Goal: Information Seeking & Learning: Learn about a topic

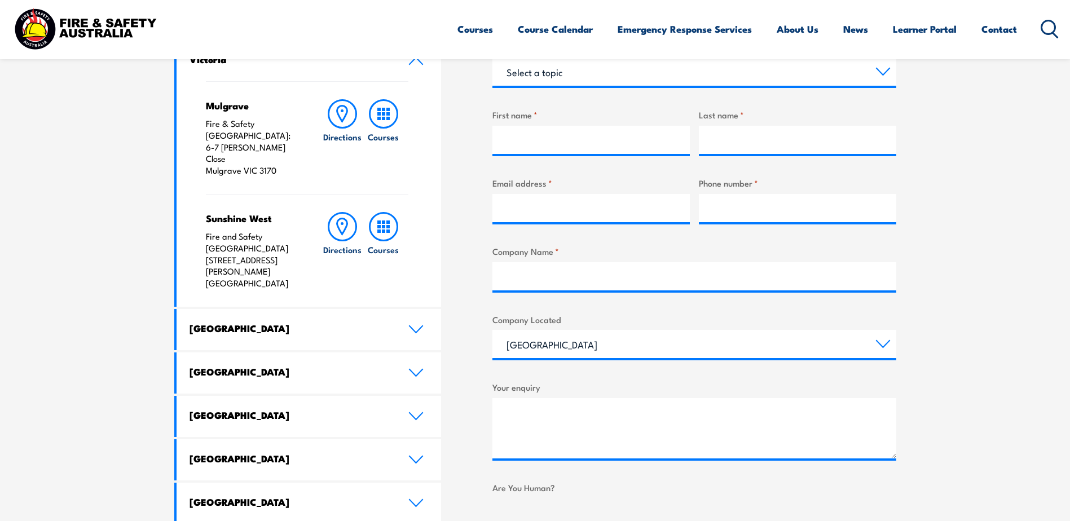
scroll to position [508, 0]
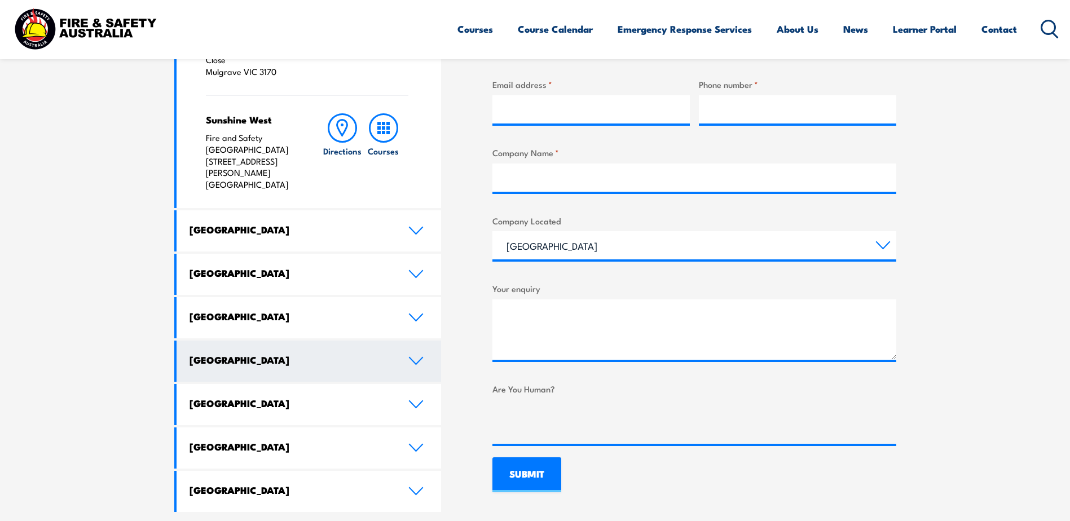
click at [418, 358] on icon at bounding box center [416, 361] width 13 height 7
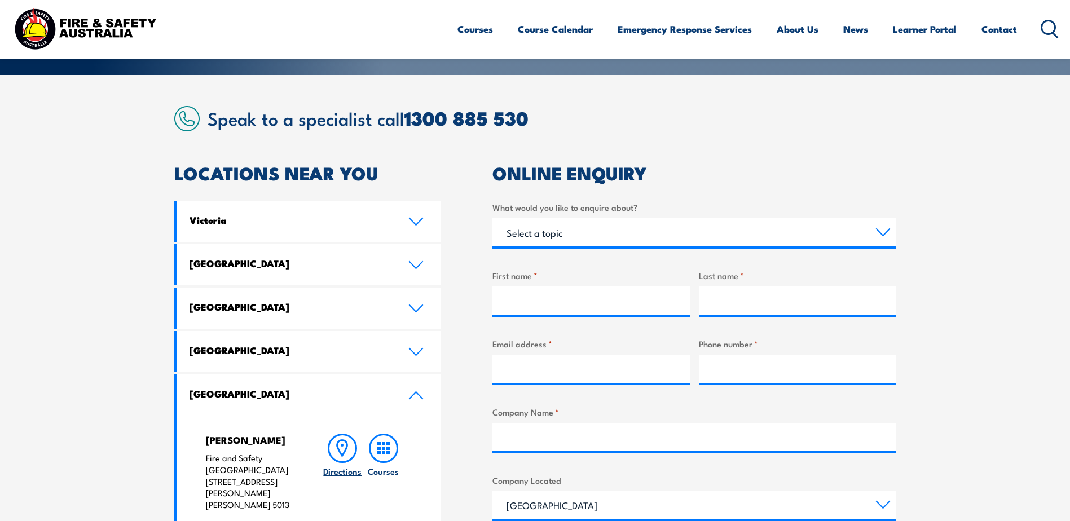
scroll to position [226, 0]
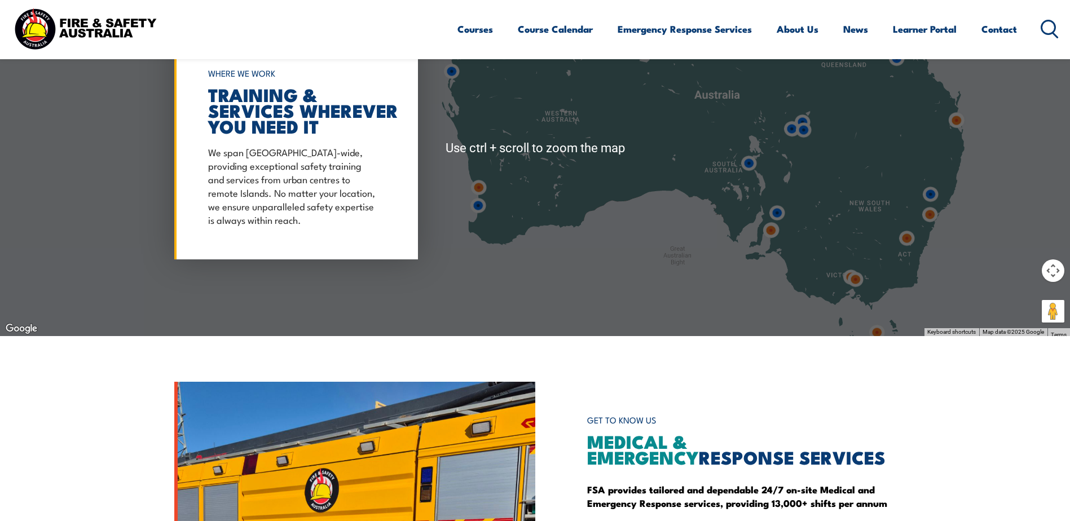
scroll to position [1016, 0]
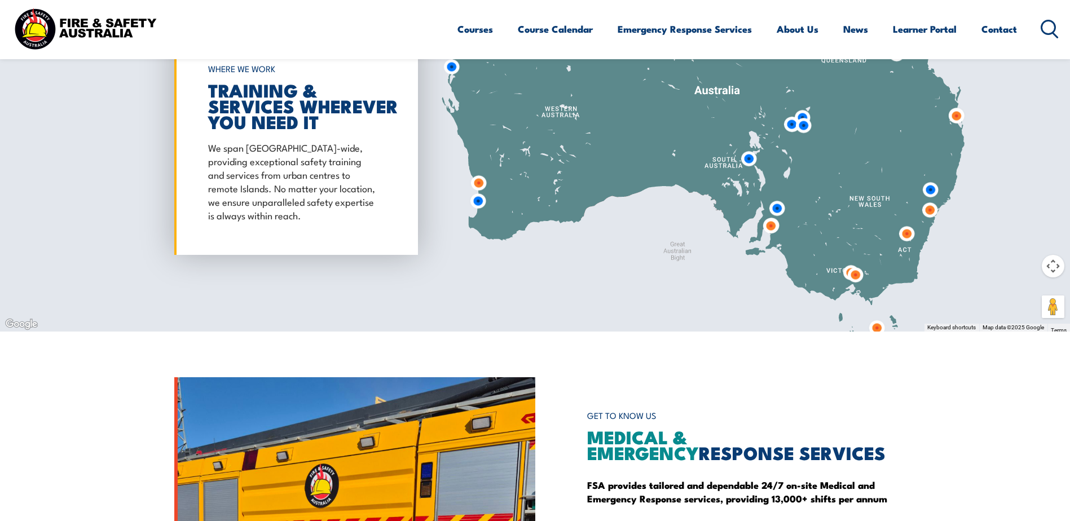
click at [773, 226] on img at bounding box center [771, 226] width 21 height 21
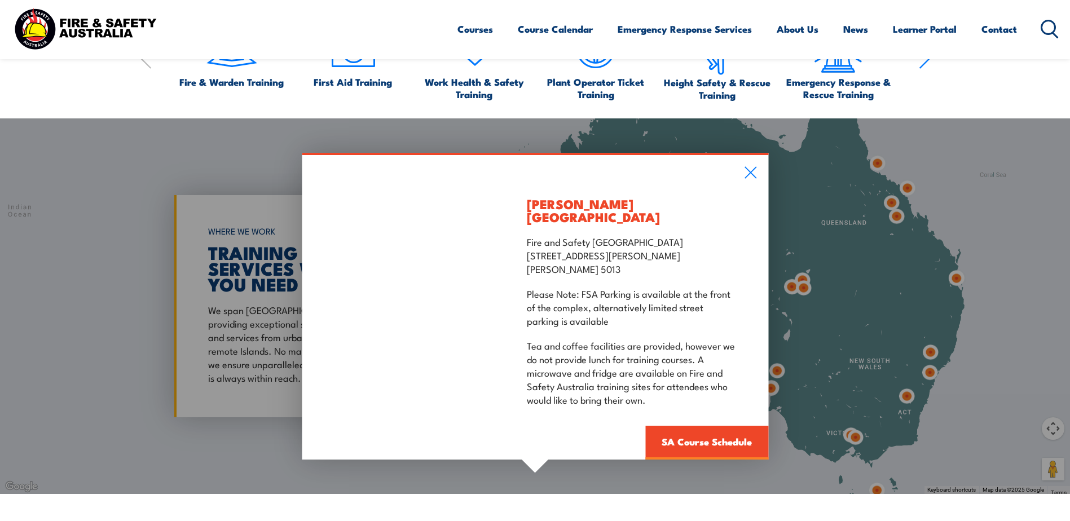
scroll to position [846, 0]
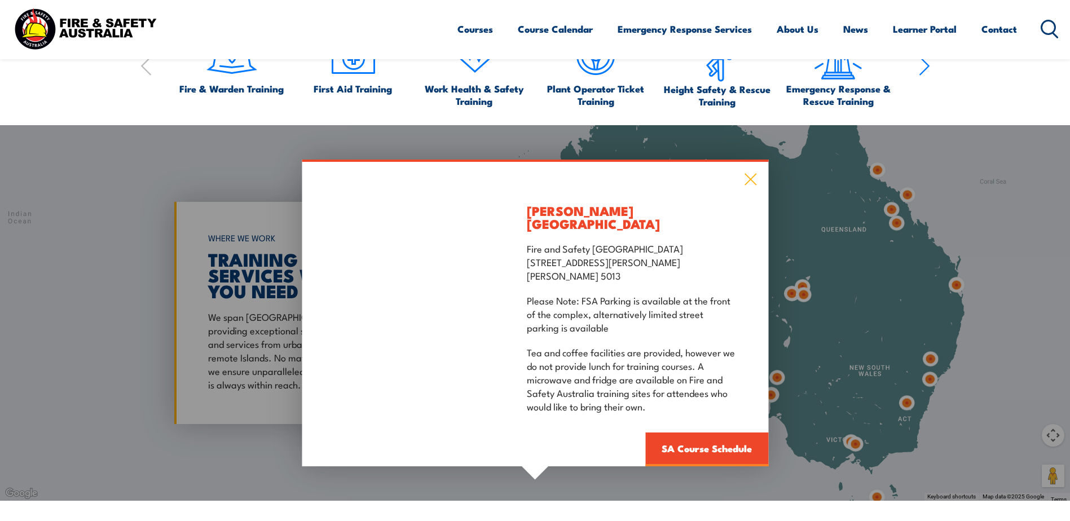
click at [752, 186] on icon at bounding box center [751, 180] width 12 height 12
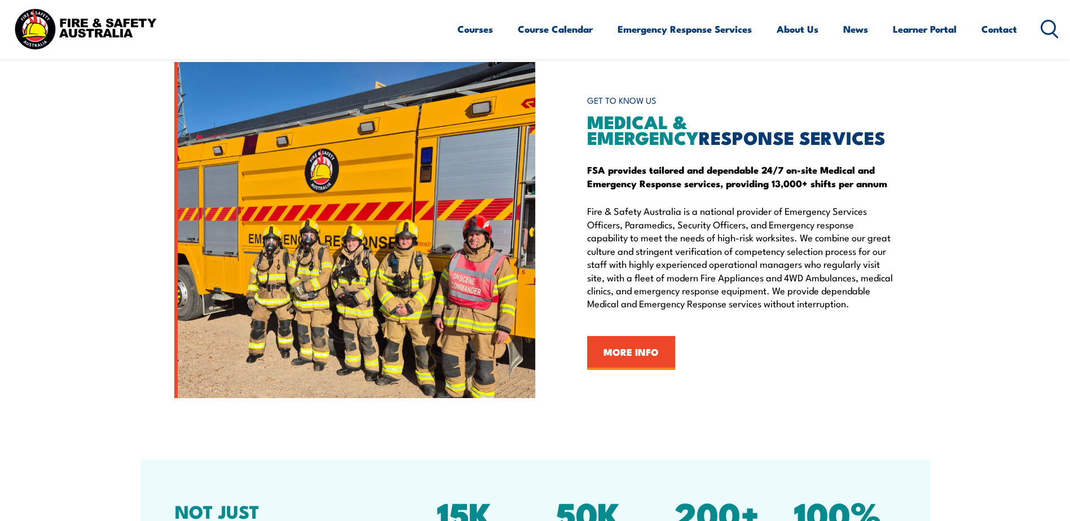
scroll to position [1275, 0]
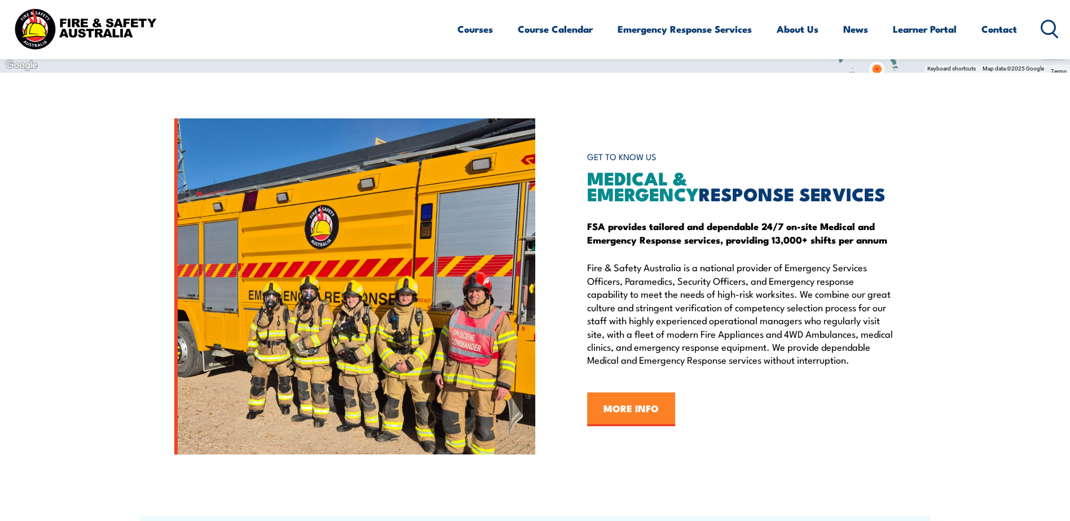
click at [636, 418] on link "MORE INFO" at bounding box center [631, 410] width 88 height 34
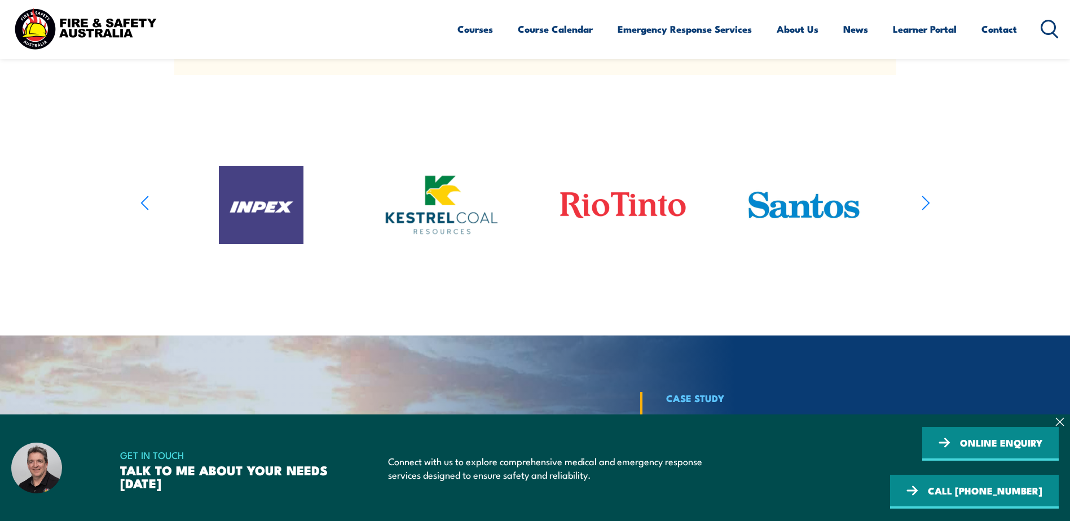
scroll to position [1467, 0]
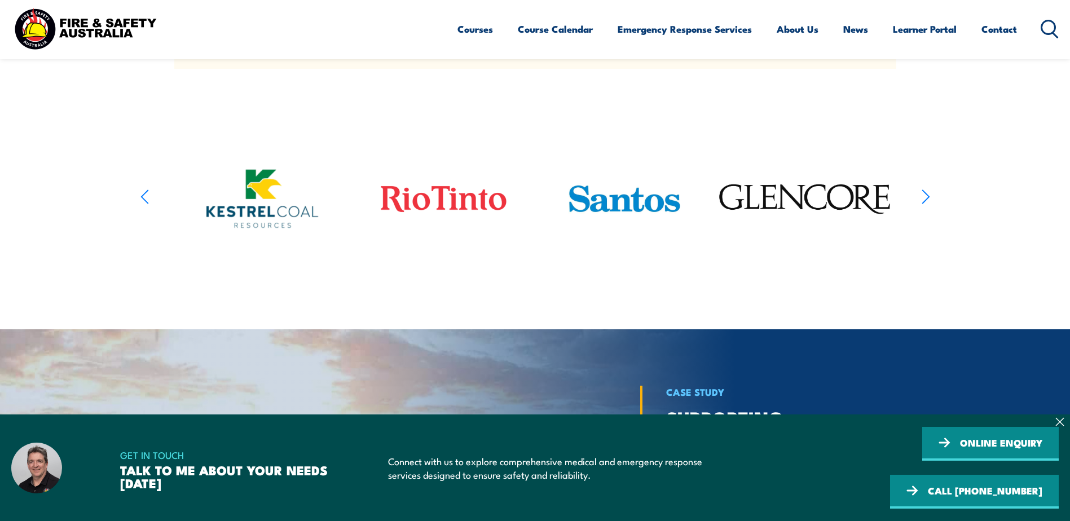
click at [930, 205] on icon "button" at bounding box center [926, 196] width 8 height 16
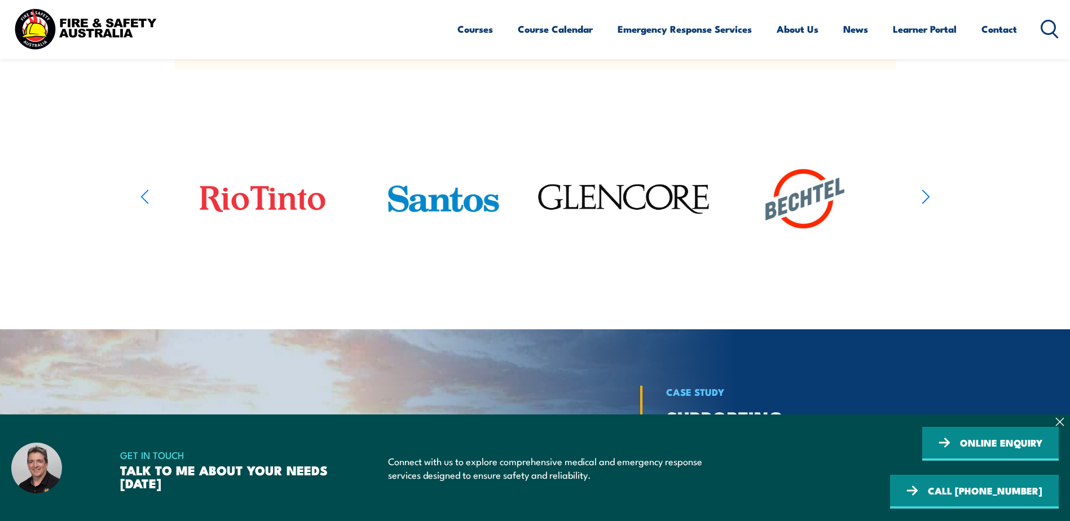
click at [930, 205] on icon "button" at bounding box center [926, 196] width 8 height 16
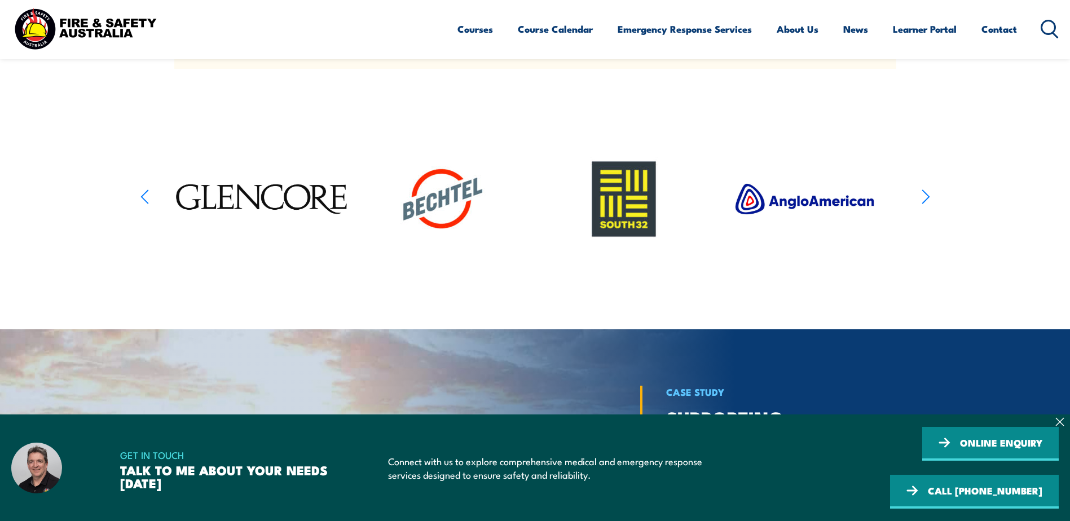
click at [930, 205] on icon "button" at bounding box center [926, 196] width 8 height 16
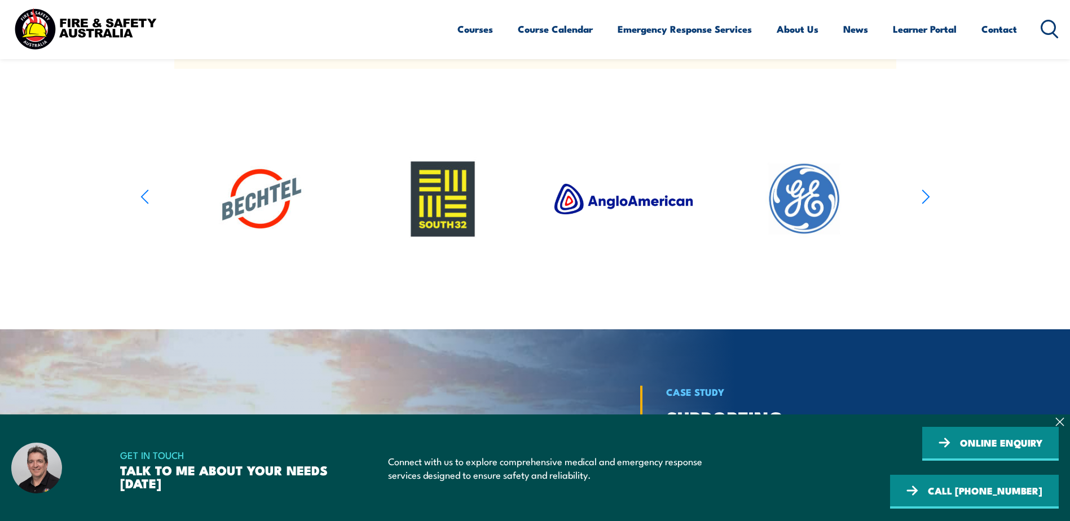
click at [930, 205] on icon "button" at bounding box center [926, 196] width 8 height 16
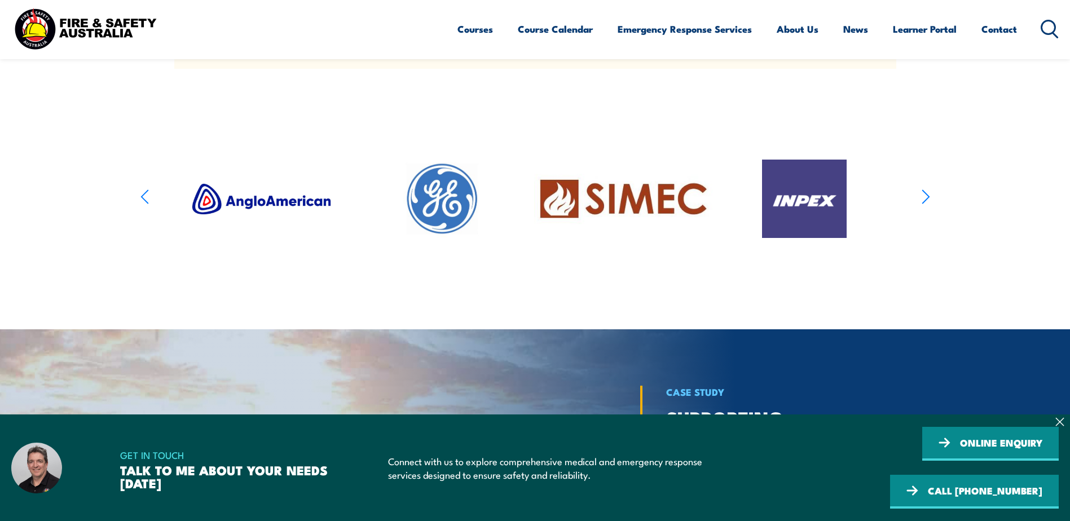
click at [930, 205] on icon "button" at bounding box center [926, 196] width 8 height 16
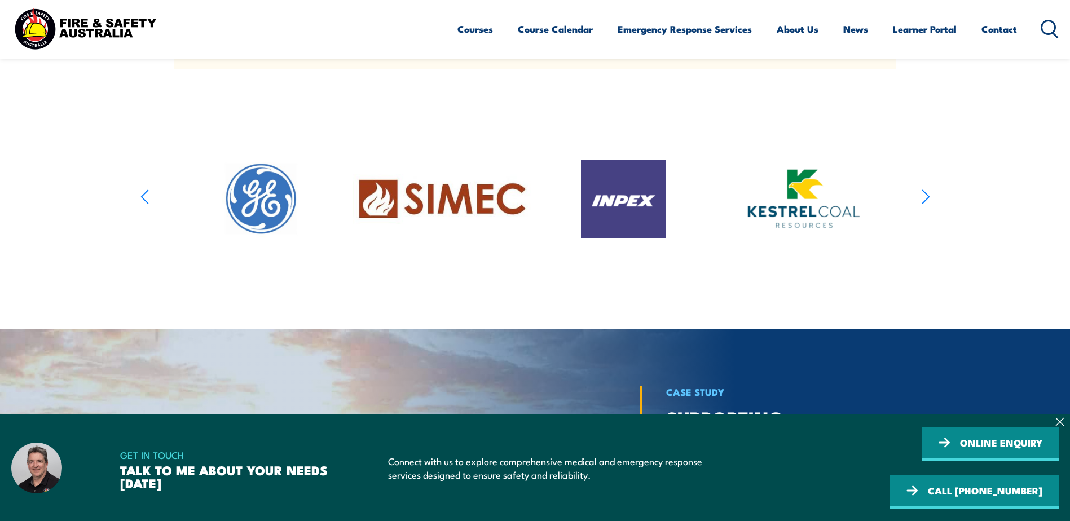
click at [930, 205] on icon "button" at bounding box center [926, 196] width 8 height 16
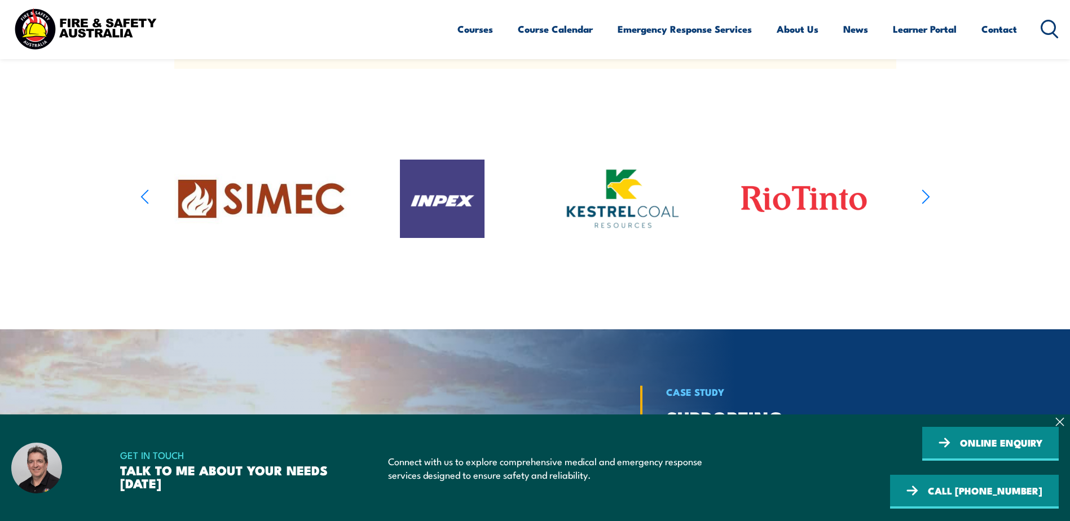
click at [930, 205] on icon "button" at bounding box center [926, 196] width 8 height 16
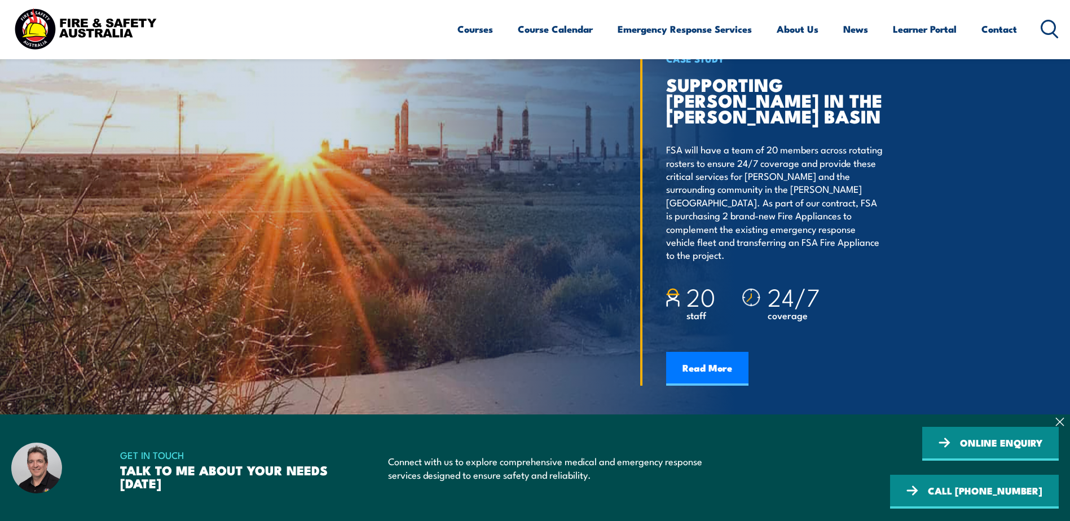
scroll to position [1806, 0]
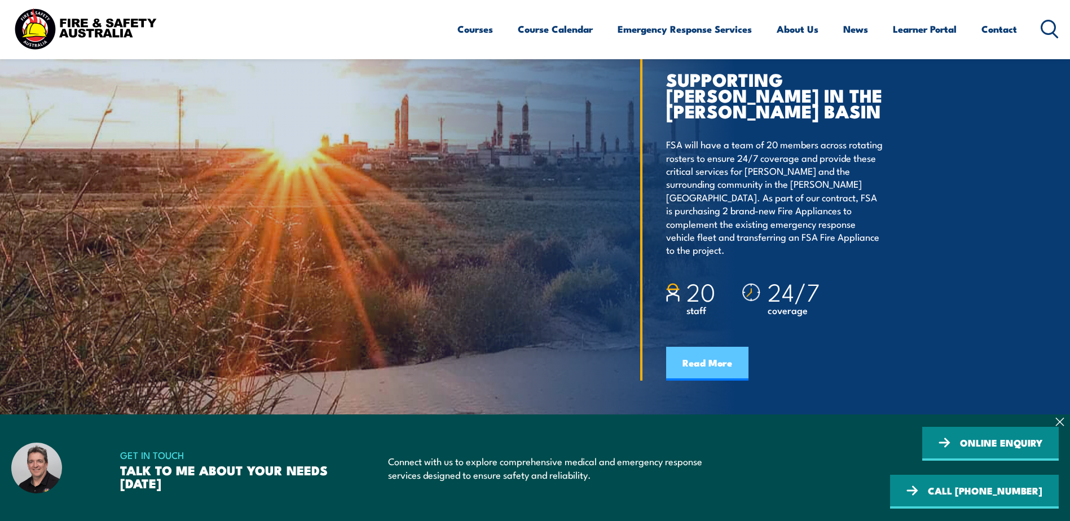
click at [708, 367] on link "Read More" at bounding box center [707, 364] width 82 height 34
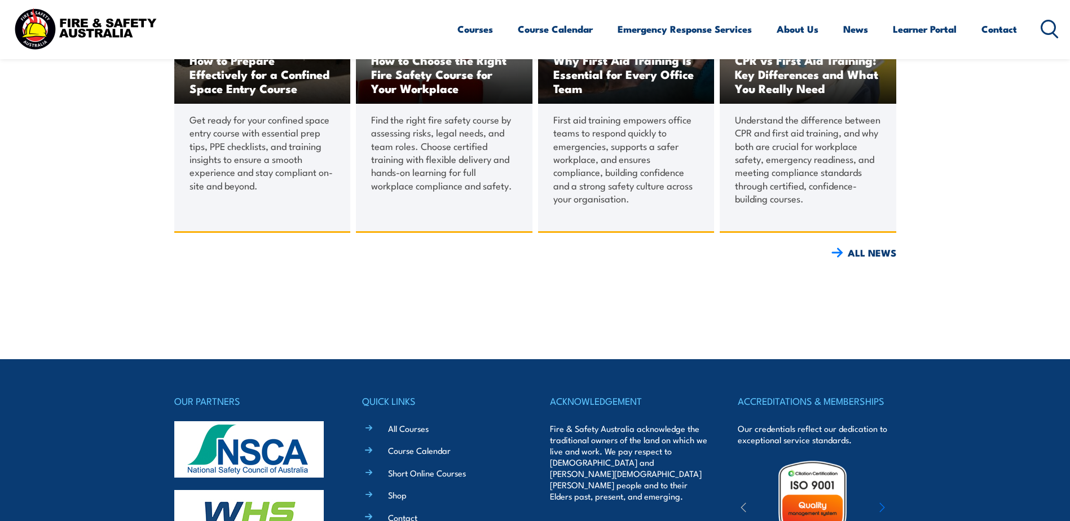
scroll to position [4063, 0]
